Goal: Task Accomplishment & Management: Use online tool/utility

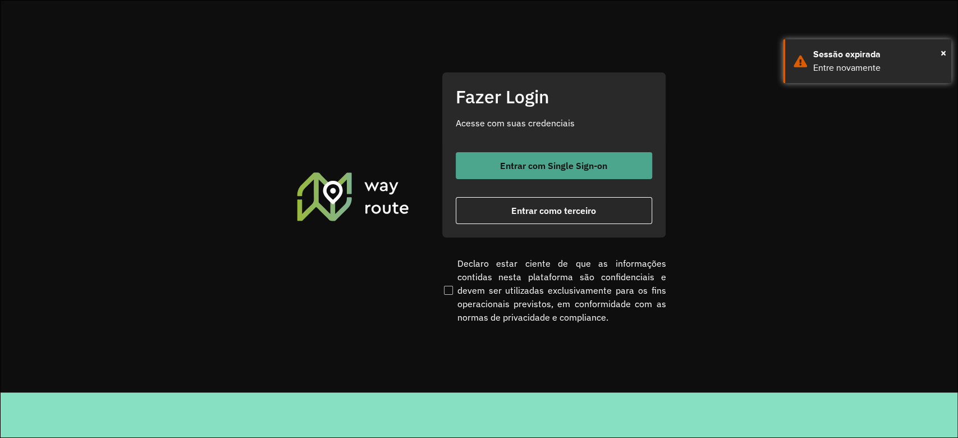
click at [532, 171] on button "Entrar com Single Sign-on" at bounding box center [554, 165] width 196 height 27
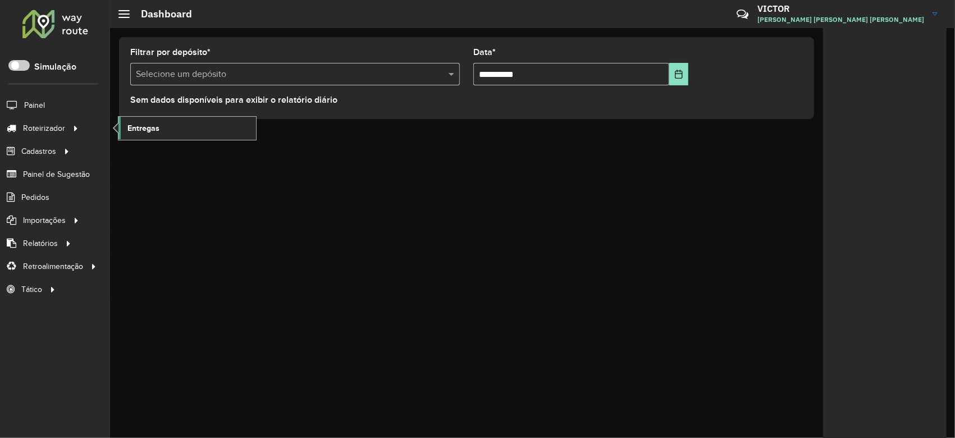
click at [159, 123] on link "Entregas" at bounding box center [187, 128] width 138 height 22
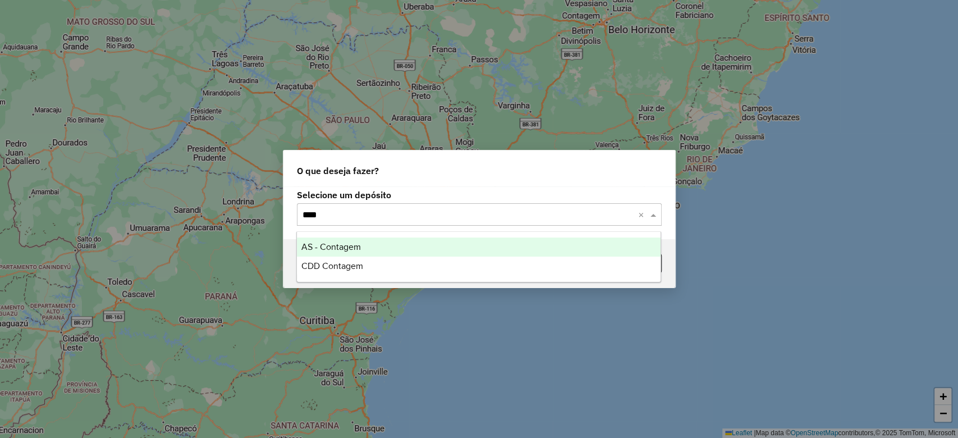
type input "*****"
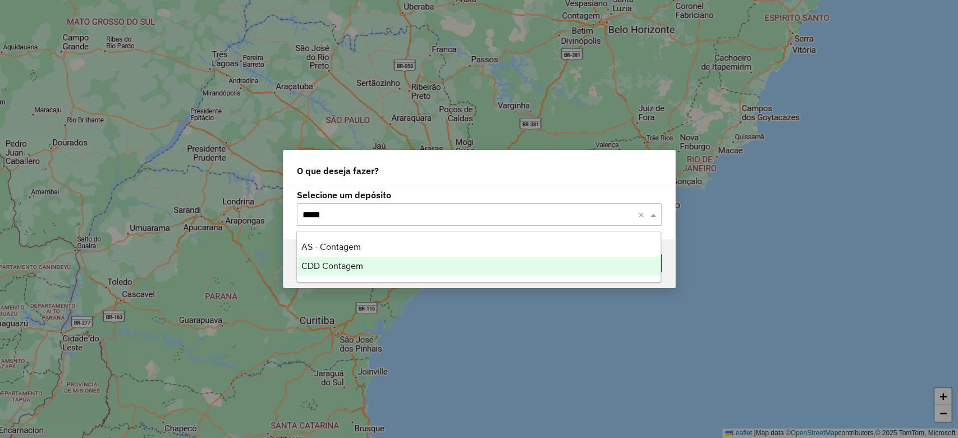
click at [325, 270] on span "CDD Contagem" at bounding box center [332, 266] width 62 height 10
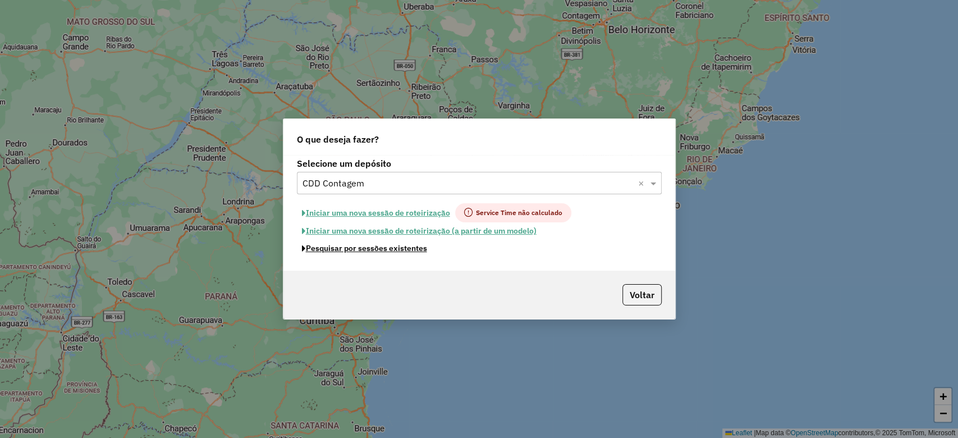
click at [409, 256] on button "Pesquisar por sessões existentes" at bounding box center [364, 248] width 135 height 17
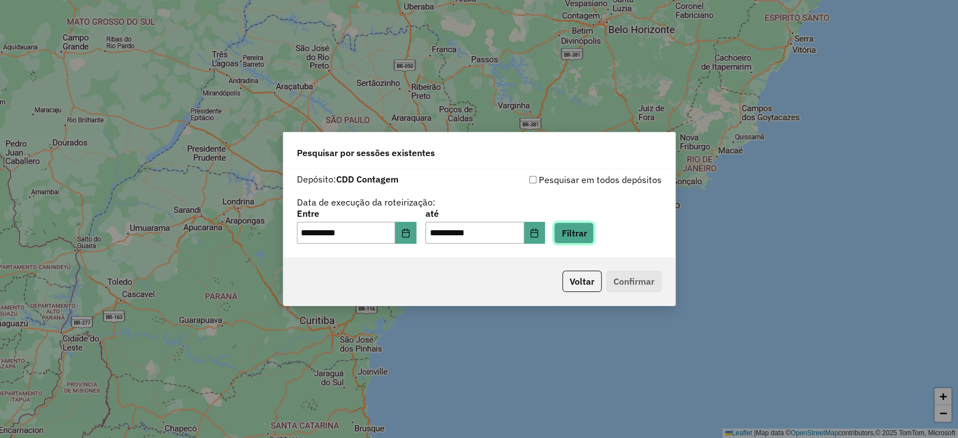
click at [589, 236] on button "Filtrar" at bounding box center [574, 232] width 40 height 21
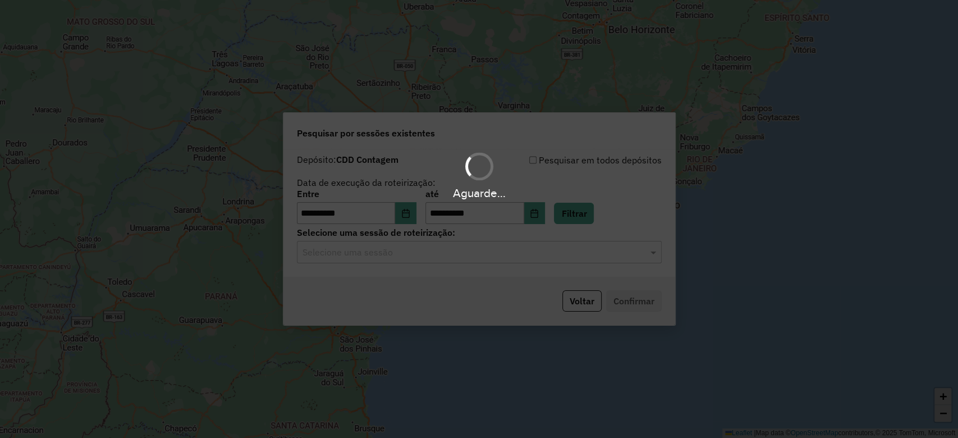
click at [365, 255] on input "text" at bounding box center [468, 252] width 331 height 13
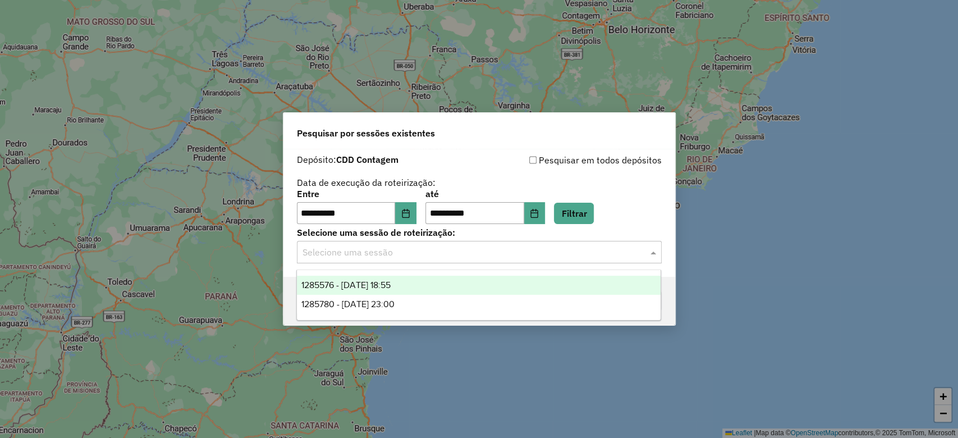
click at [374, 286] on span "1285576 - 30/09/2025 18:55" at bounding box center [345, 285] width 89 height 10
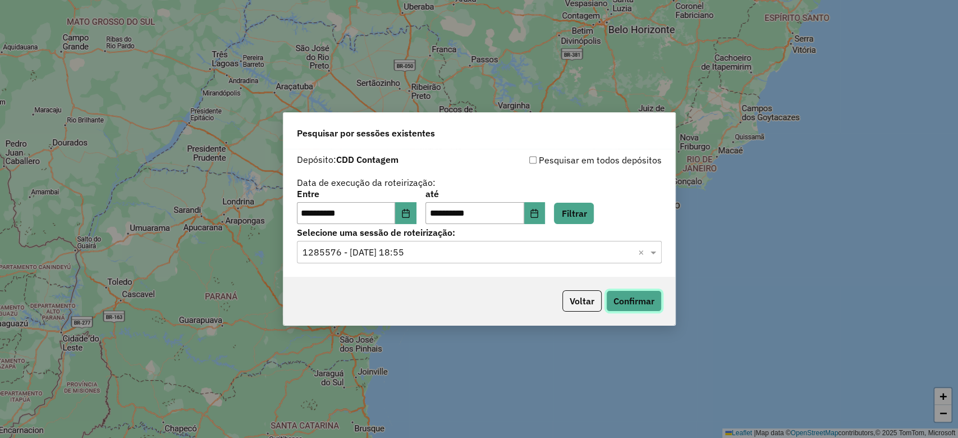
click at [661, 297] on button "Confirmar" at bounding box center [634, 300] width 56 height 21
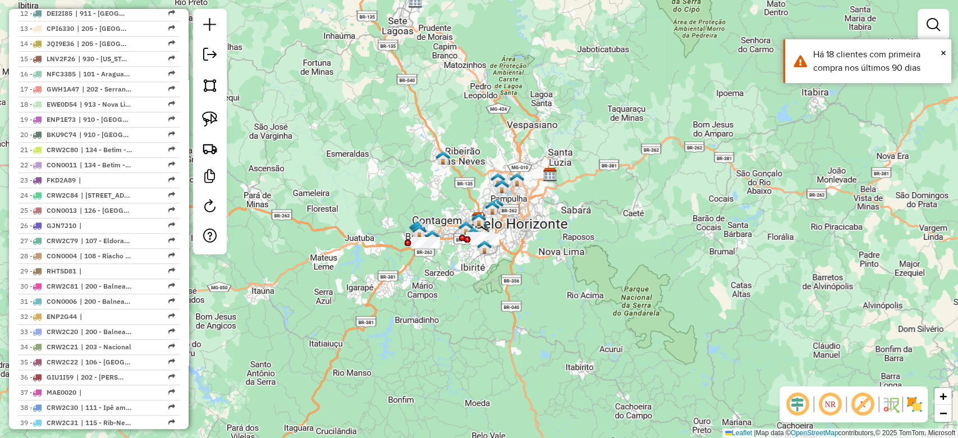
scroll to position [674, 0]
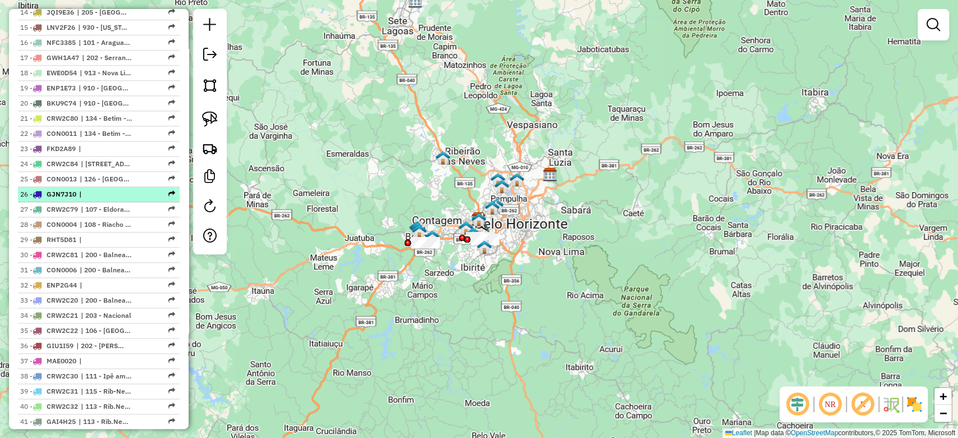
click at [94, 199] on span "|" at bounding box center [105, 194] width 52 height 10
select select "**********"
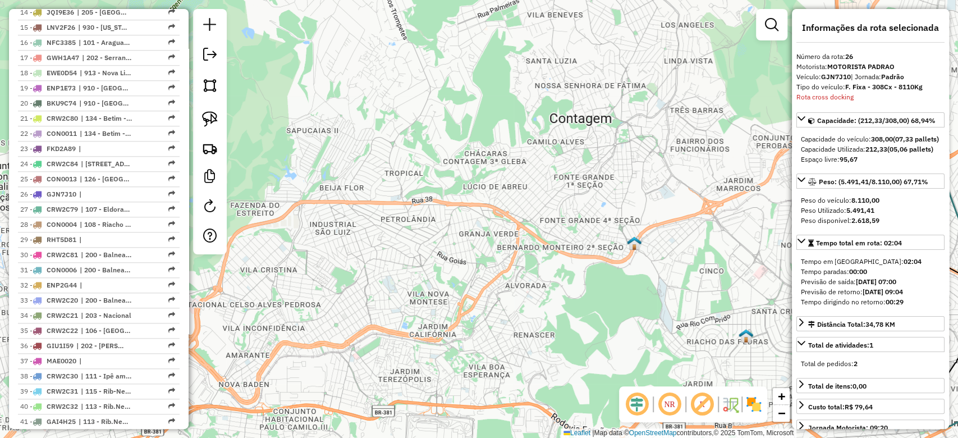
click at [633, 242] on img at bounding box center [634, 243] width 15 height 15
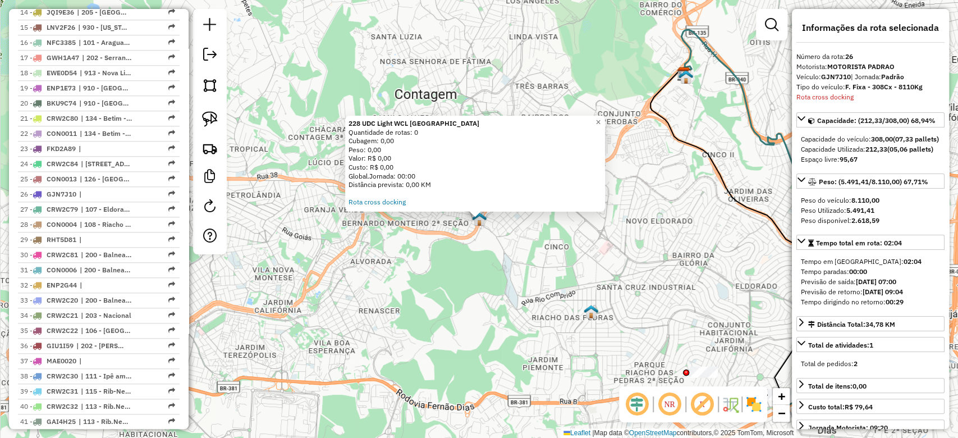
click at [437, 309] on div "228 UDC Light WCL Jardim Califórnia Quantidade de rotas: 0 Cubagem: 0,00 Peso: …" at bounding box center [479, 219] width 958 height 438
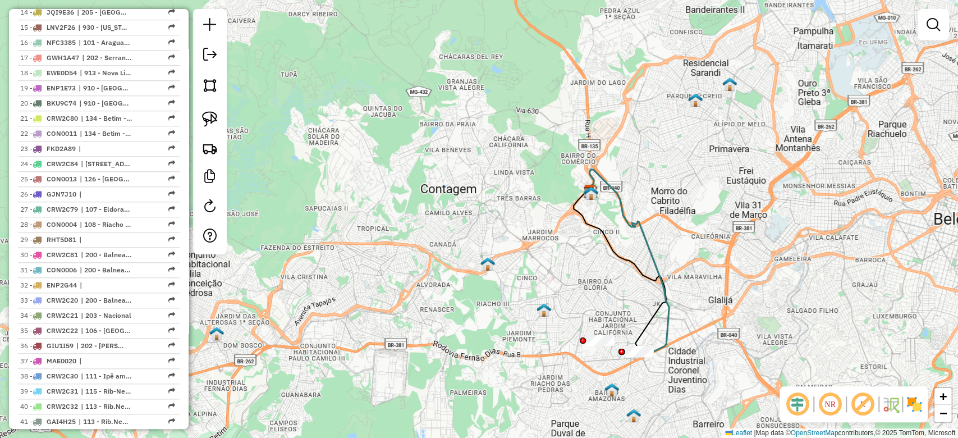
click at [787, 410] on em at bounding box center [797, 404] width 27 height 27
click at [862, 402] on em at bounding box center [862, 404] width 27 height 27
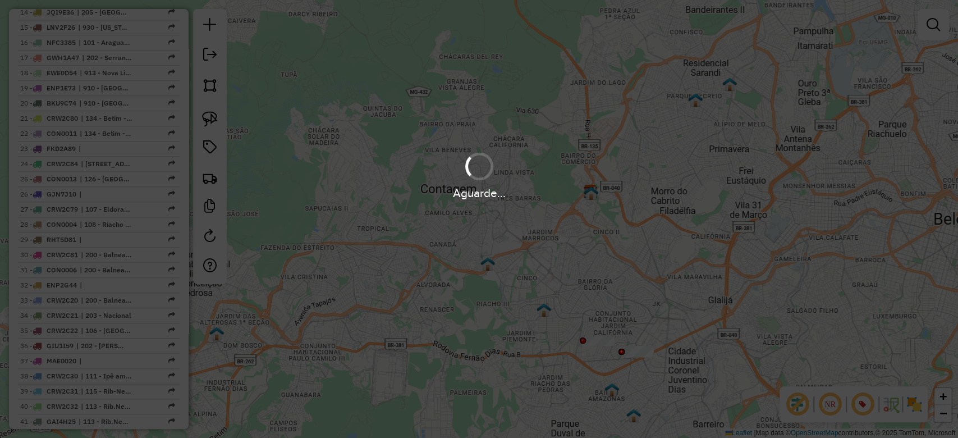
click at [917, 402] on img at bounding box center [914, 404] width 18 height 18
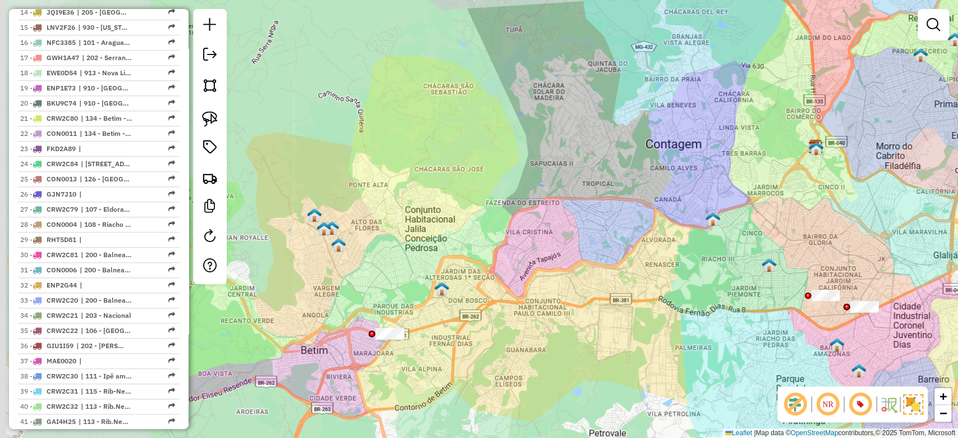
drag, startPoint x: 393, startPoint y: 308, endPoint x: 610, endPoint y: 240, distance: 226.9
click at [611, 241] on div "Janela de atendimento Grade de atendimento Capacidade Transportadoras Veículos …" at bounding box center [479, 219] width 958 height 438
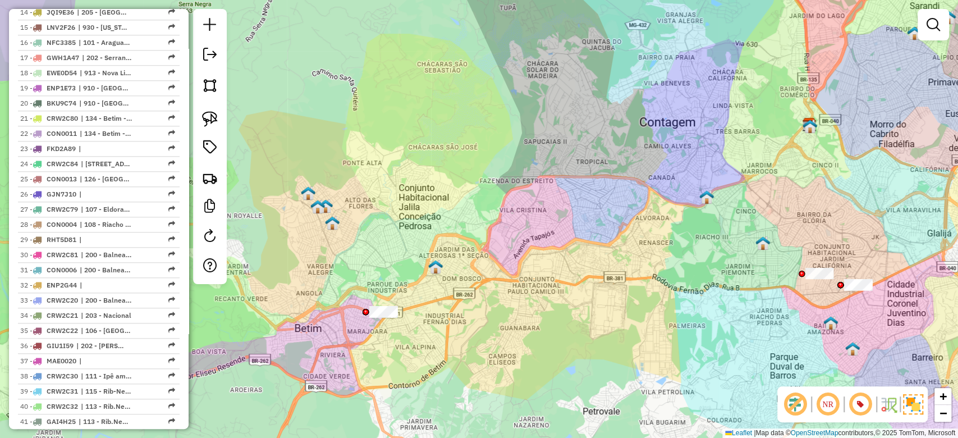
click at [306, 191] on img at bounding box center [308, 193] width 15 height 15
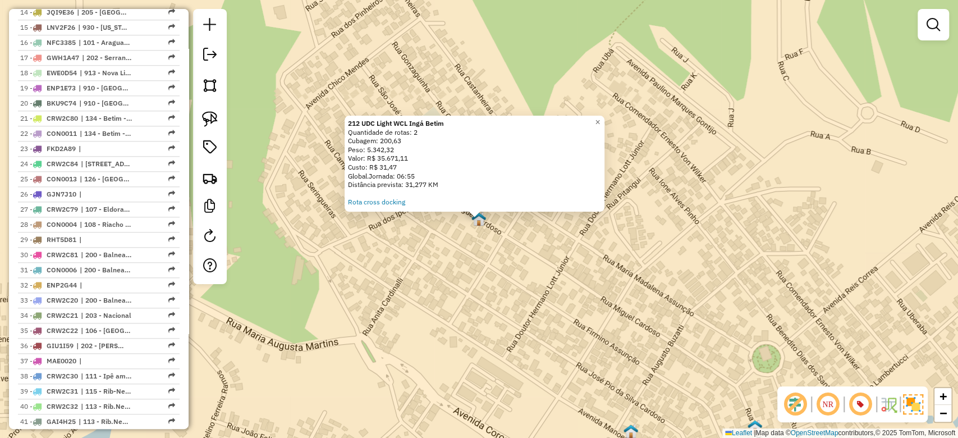
click at [417, 325] on div "212 UDC Light WCL Ingá Betim Quantidade de rotas: 2 Cubagem: 200,63 Peso: 5.342…" at bounding box center [479, 219] width 958 height 438
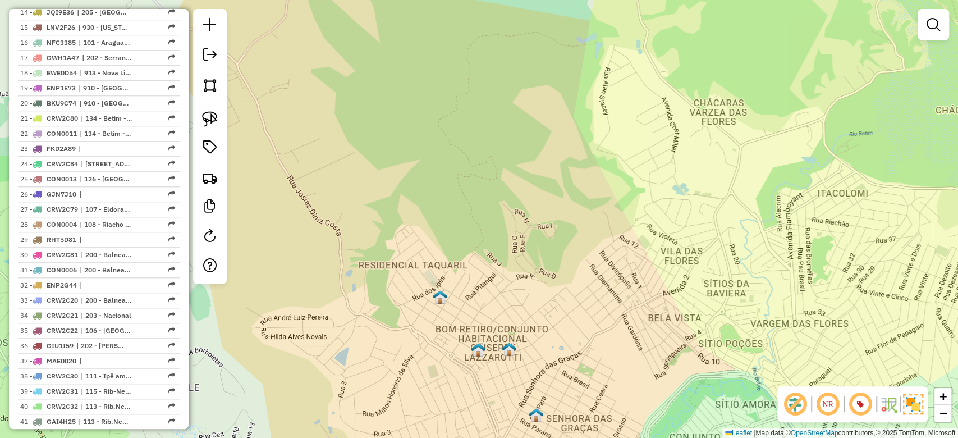
click at [738, 65] on div "Janela de atendimento Grade de atendimento Capacidade Transportadoras Veículos …" at bounding box center [479, 219] width 958 height 438
click at [61, 244] on span "RHT5D81" at bounding box center [62, 239] width 30 height 8
select select "**********"
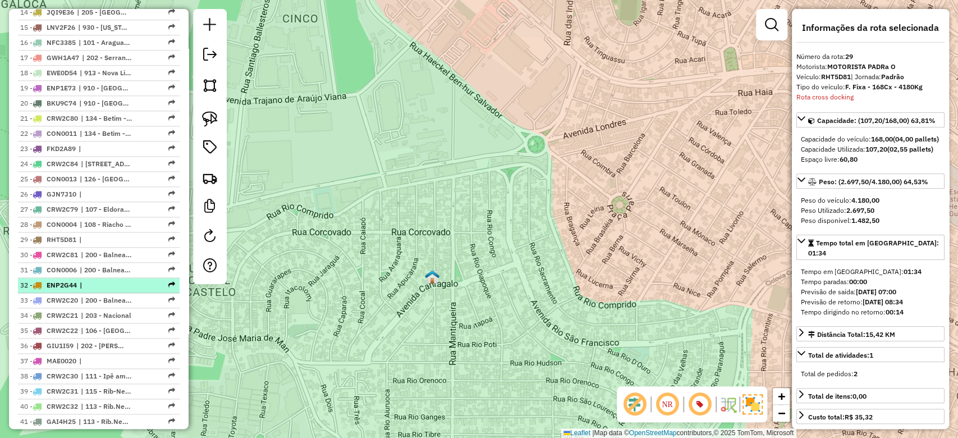
click at [73, 289] on span "ENP2G44" at bounding box center [62, 285] width 30 height 8
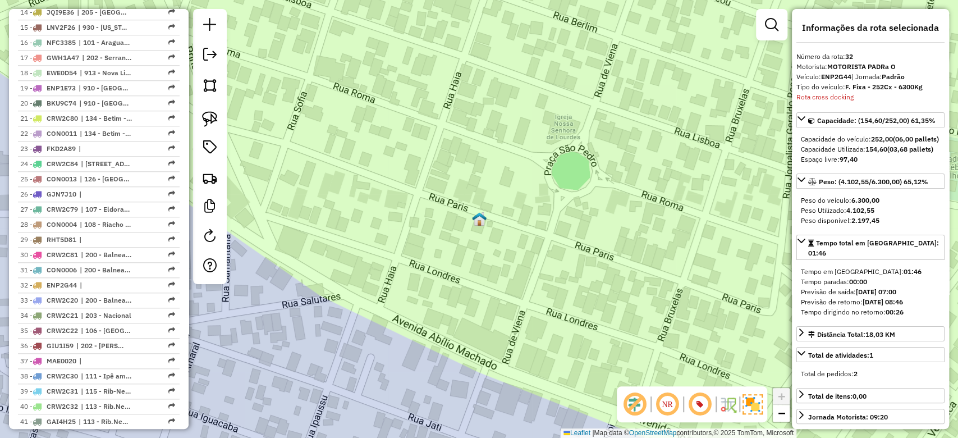
click at [484, 222] on img at bounding box center [479, 219] width 15 height 15
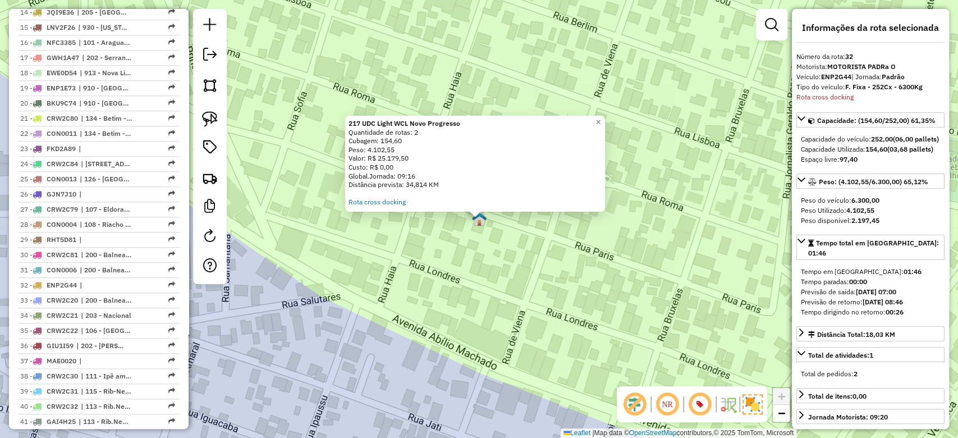
click at [451, 320] on div "217 UDC Light WCL Novo Progresso Quantidade de rotas: 2 Cubagem: 154,60 Peso: 4…" at bounding box center [479, 219] width 958 height 438
